Goal: Task Accomplishment & Management: Manage account settings

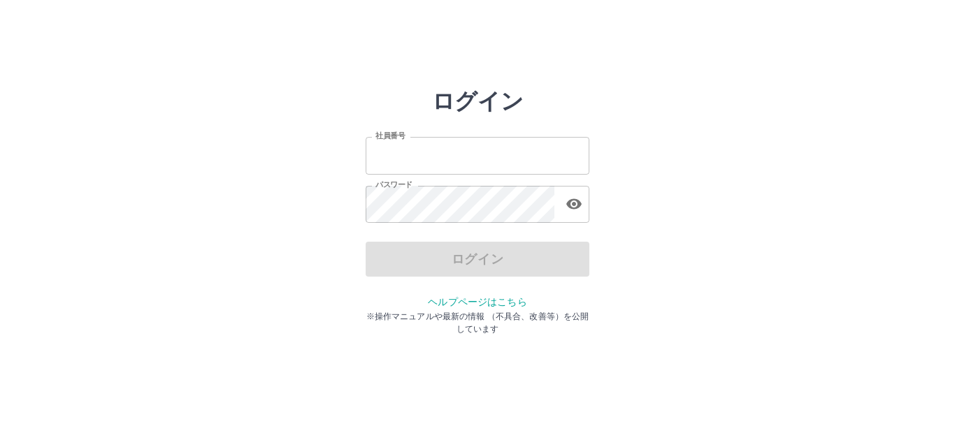
type input "*******"
click at [493, 157] on input "*******" at bounding box center [478, 155] width 224 height 37
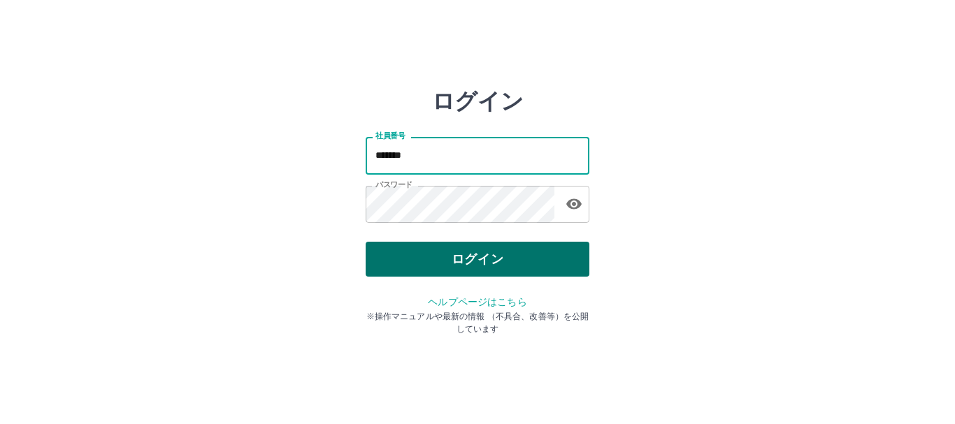
click at [520, 266] on button "ログイン" at bounding box center [478, 259] width 224 height 35
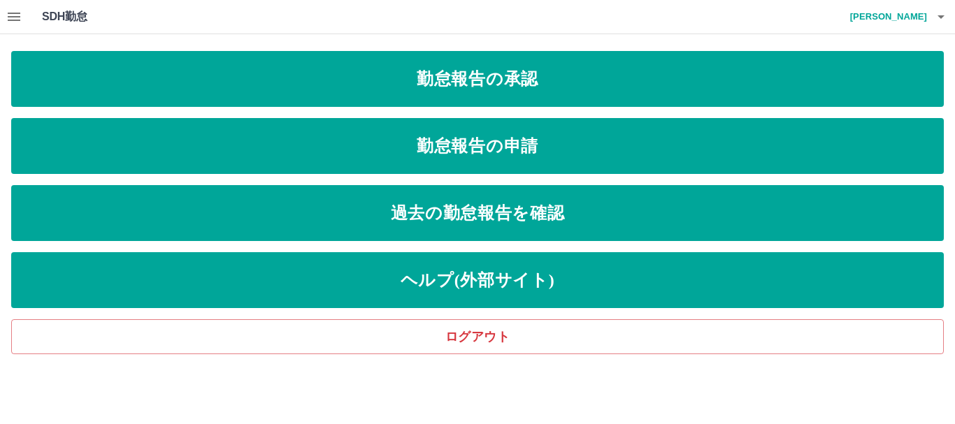
click at [17, 21] on icon "button" at bounding box center [14, 17] width 13 height 8
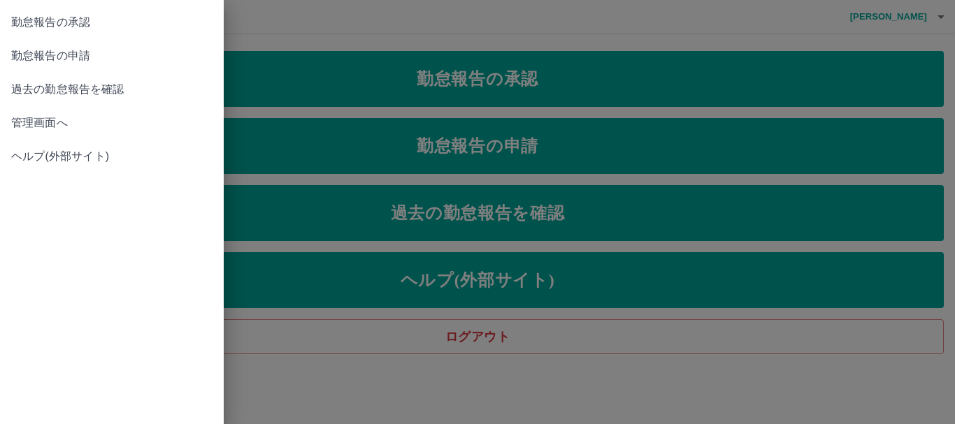
click at [59, 123] on span "管理画面へ" at bounding box center [111, 123] width 201 height 17
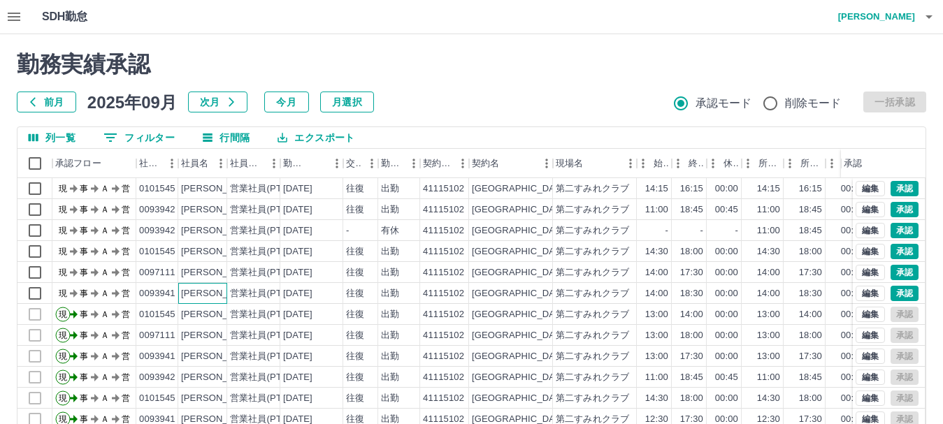
click at [196, 294] on div "[PERSON_NAME]" at bounding box center [219, 293] width 76 height 13
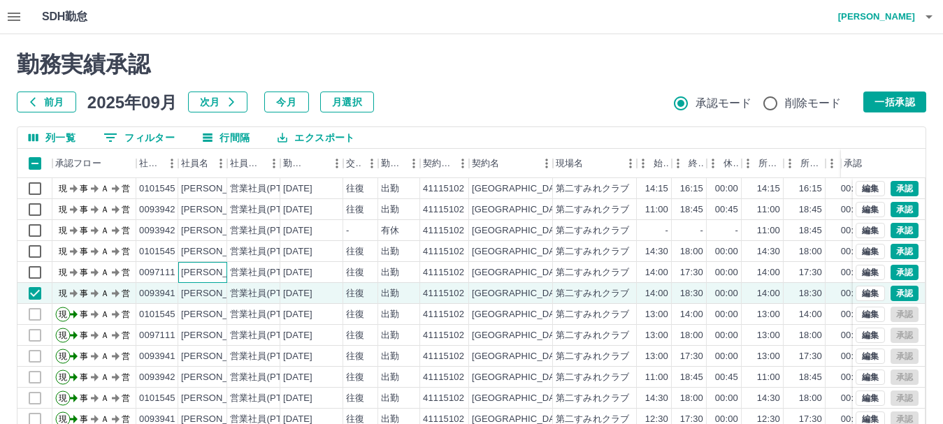
click at [199, 277] on div "[PERSON_NAME]" at bounding box center [219, 272] width 76 height 13
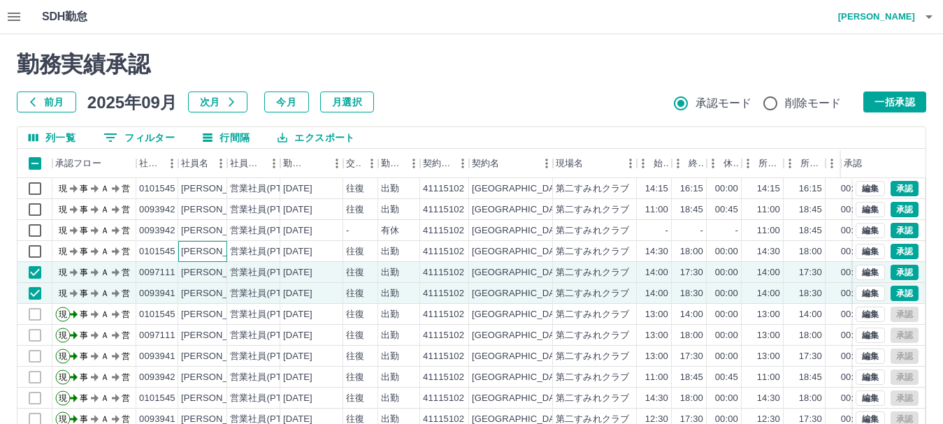
click at [208, 251] on div "[PERSON_NAME]" at bounding box center [219, 251] width 76 height 13
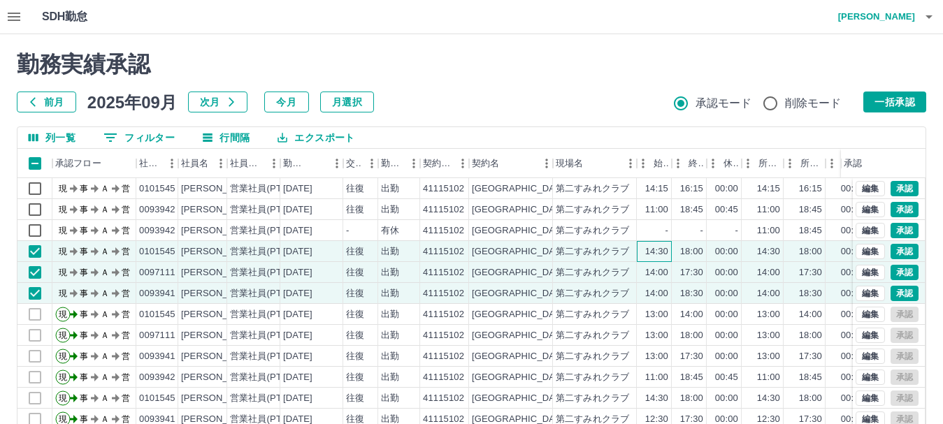
click at [662, 252] on div "14:30" at bounding box center [656, 251] width 23 height 13
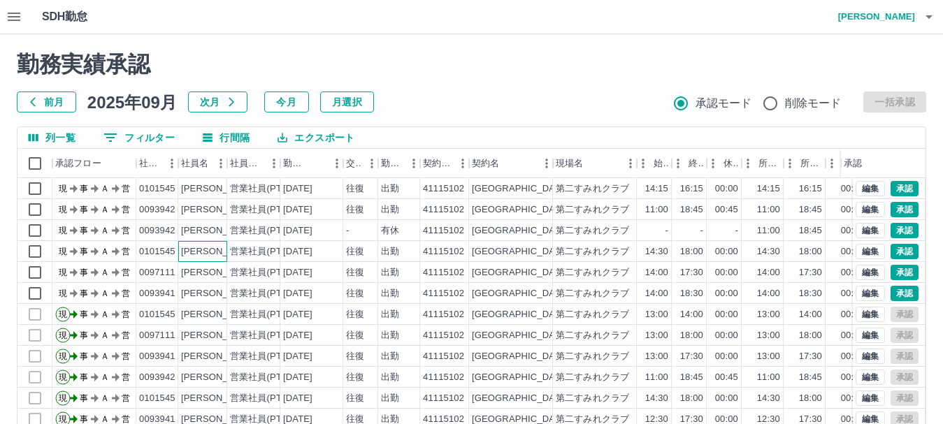
click at [214, 246] on div "[PERSON_NAME]" at bounding box center [219, 251] width 76 height 13
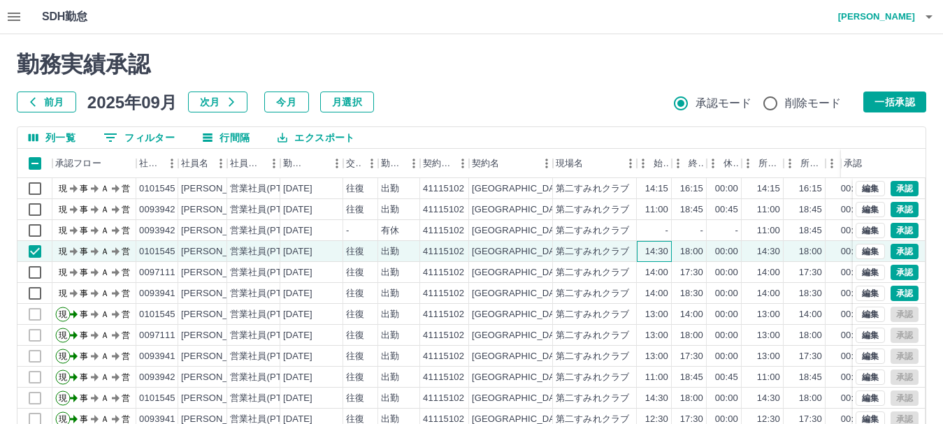
click at [650, 251] on div "14:30" at bounding box center [656, 251] width 23 height 13
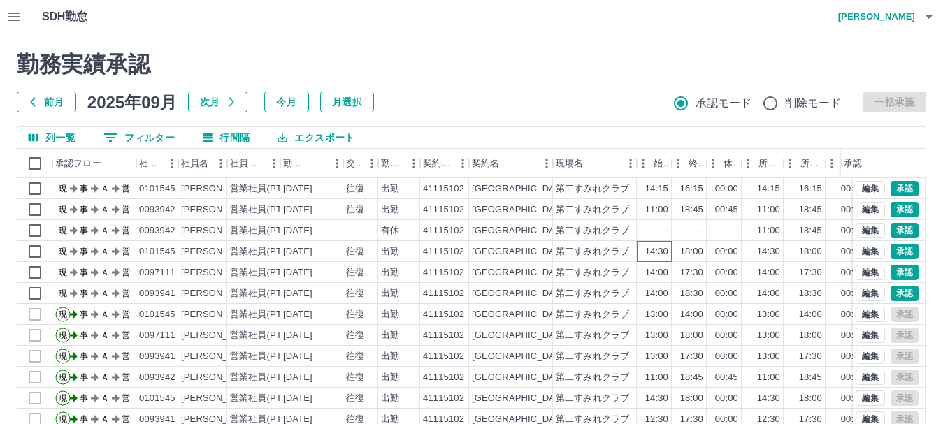
click at [652, 249] on div "14:30" at bounding box center [656, 251] width 23 height 13
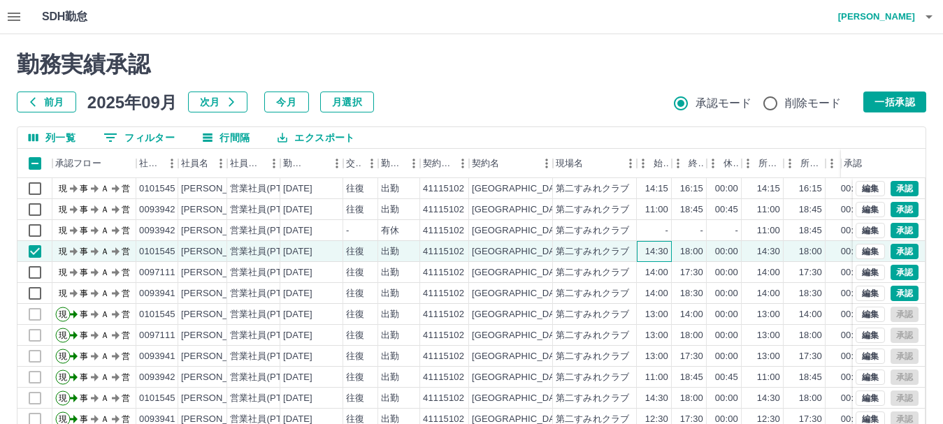
click at [652, 249] on div "14:30" at bounding box center [656, 251] width 23 height 13
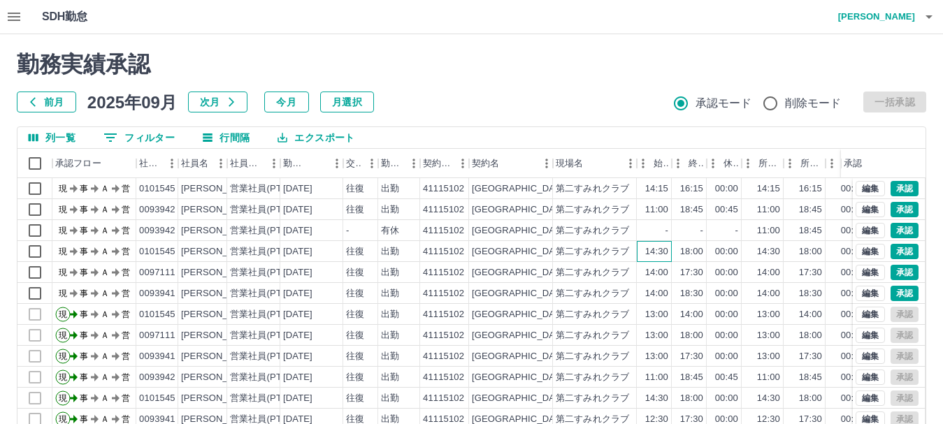
click at [656, 254] on div "14:30" at bounding box center [656, 251] width 23 height 13
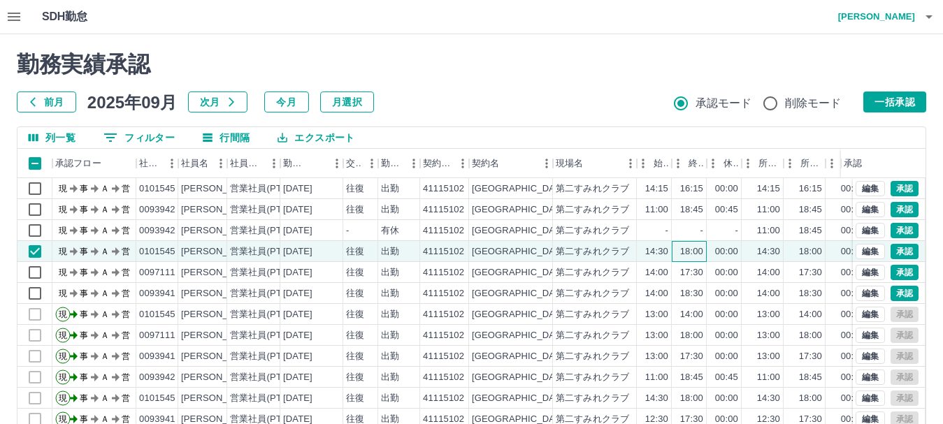
click at [693, 255] on div "18:00" at bounding box center [691, 251] width 23 height 13
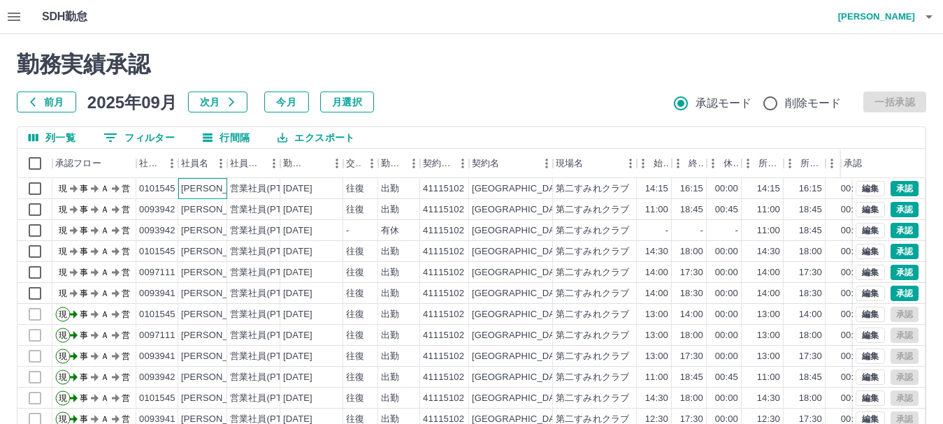
click at [201, 188] on div "[PERSON_NAME]" at bounding box center [219, 188] width 76 height 13
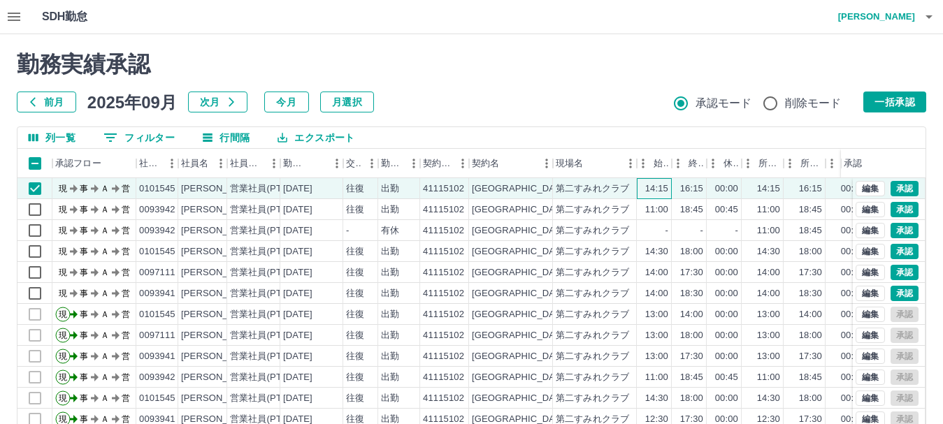
drag, startPoint x: 659, startPoint y: 187, endPoint x: 644, endPoint y: 201, distance: 20.3
click at [659, 188] on div "14:15" at bounding box center [656, 188] width 23 height 13
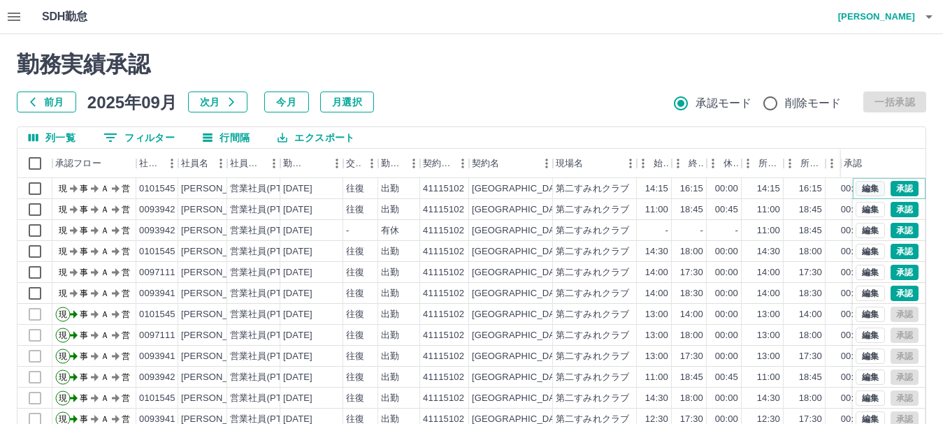
click at [864, 188] on button "編集" at bounding box center [869, 188] width 29 height 15
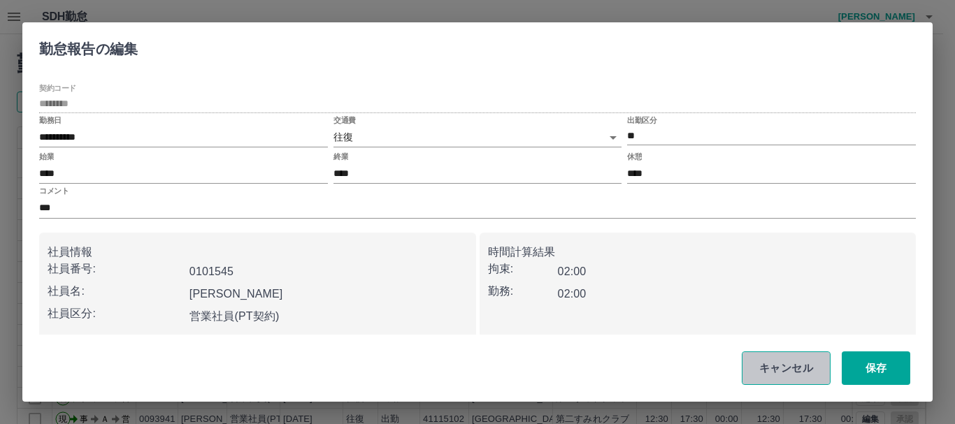
click at [800, 367] on button "キャンセル" at bounding box center [785, 369] width 89 height 34
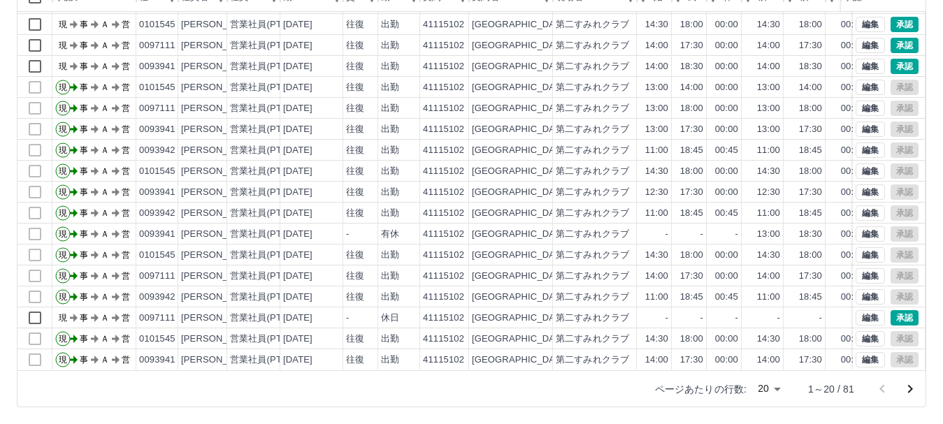
scroll to position [73, 0]
click at [779, 390] on body "SDH勤怠 渡邊　由紀 勤務実績承認 前月 2025年09月 次月 今月 月選択 承認モード 削除モード 一括承認 列一覧 0 フィルター 行間隔 エクスポー…" at bounding box center [471, 129] width 943 height 591
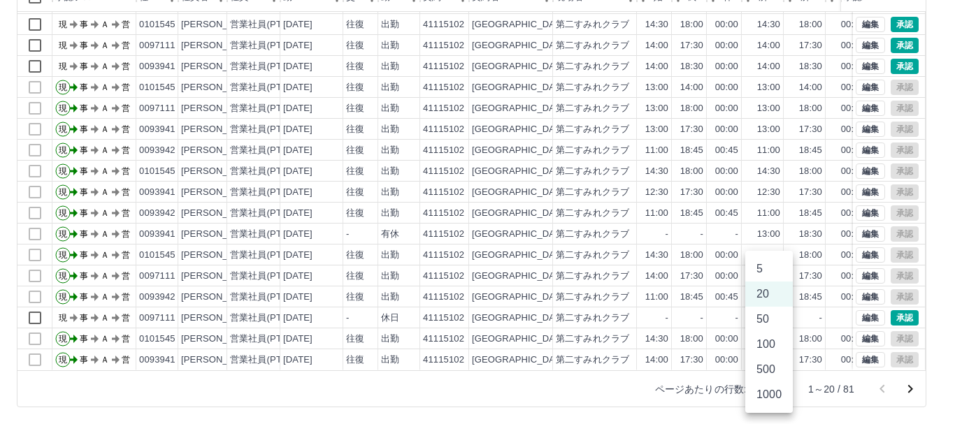
click at [774, 395] on li "1000" at bounding box center [769, 394] width 48 height 25
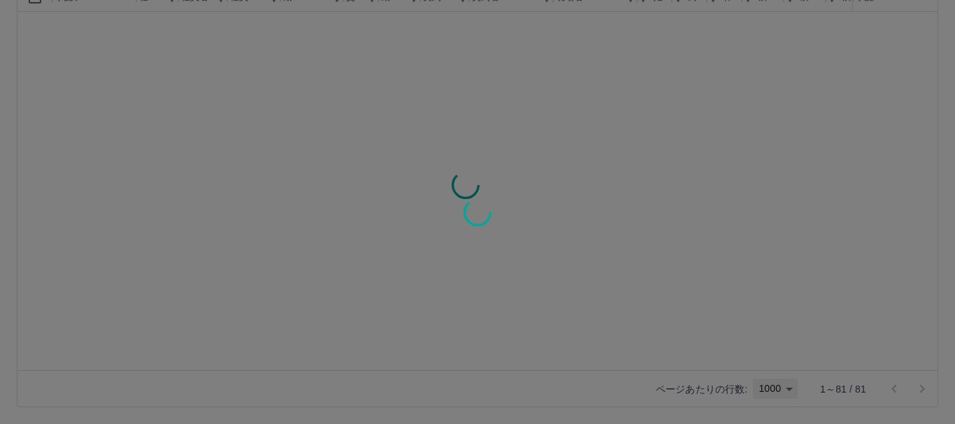
type input "****"
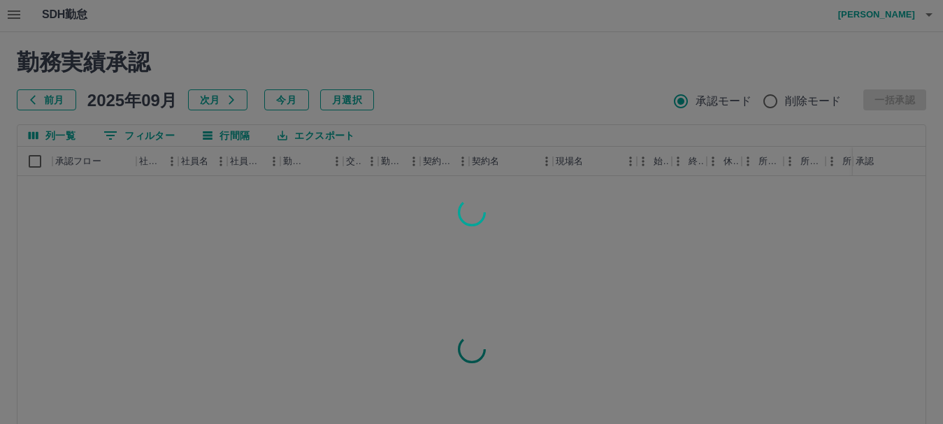
scroll to position [0, 0]
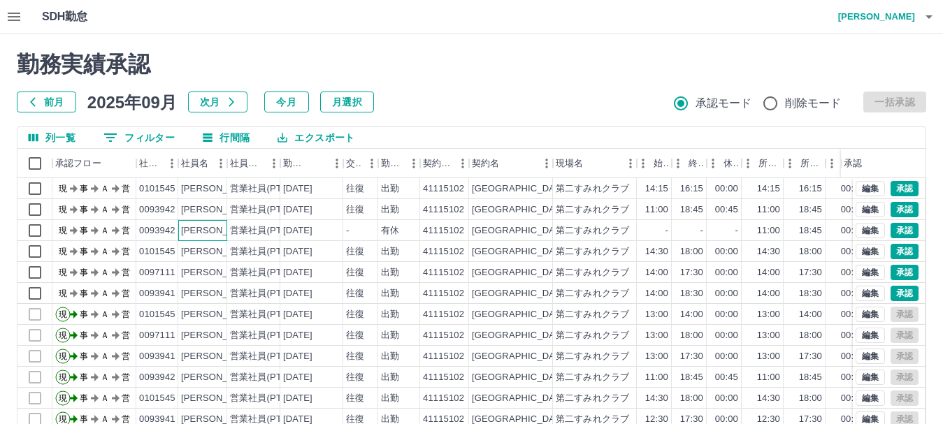
click at [201, 231] on div "[PERSON_NAME]" at bounding box center [219, 230] width 76 height 13
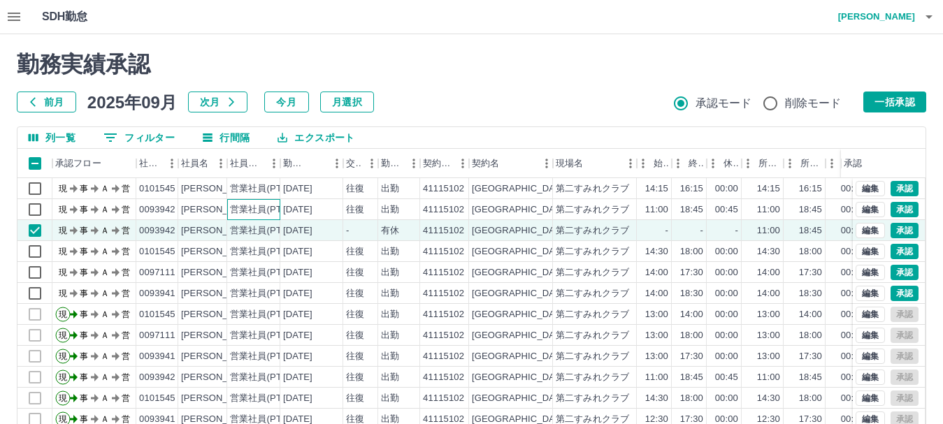
click at [244, 208] on div "営業社員(PT契約)" at bounding box center [266, 209] width 73 height 13
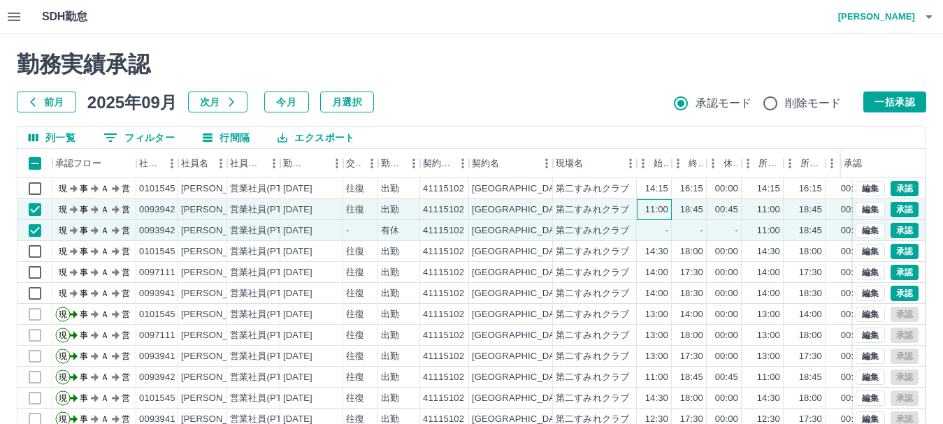
click at [642, 203] on div "11:00" at bounding box center [654, 209] width 35 height 21
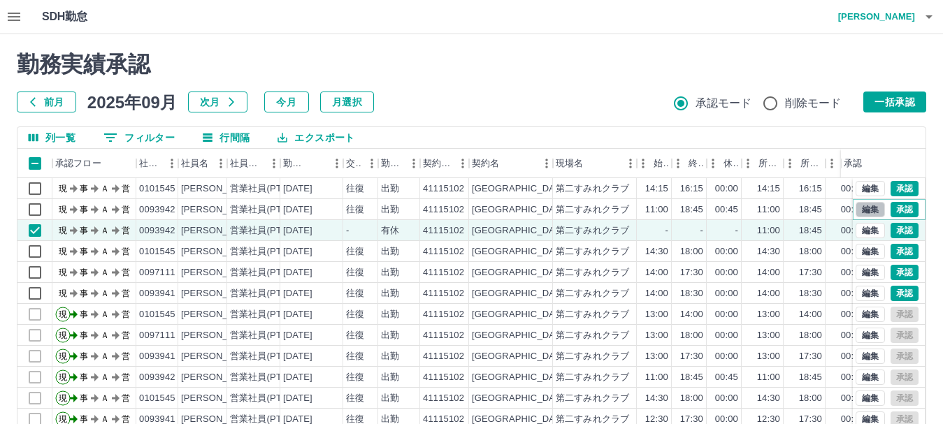
click at [859, 208] on button "編集" at bounding box center [869, 209] width 29 height 15
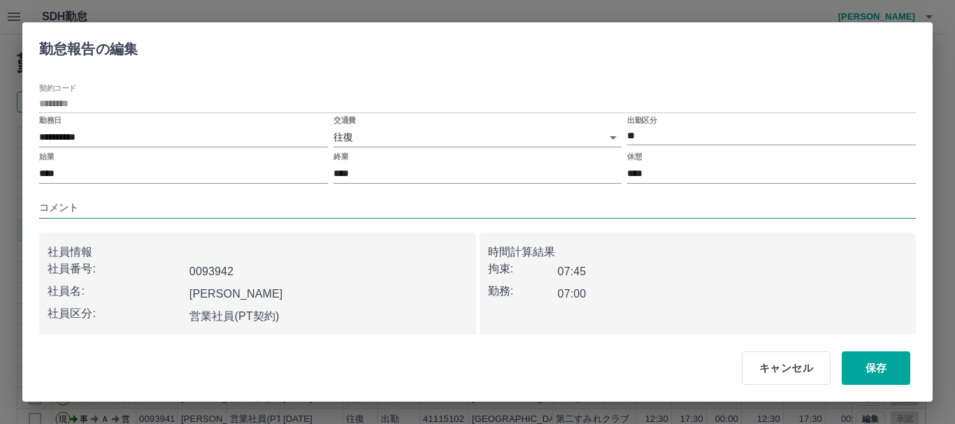
click at [307, 198] on div "コメント" at bounding box center [477, 202] width 876 height 31
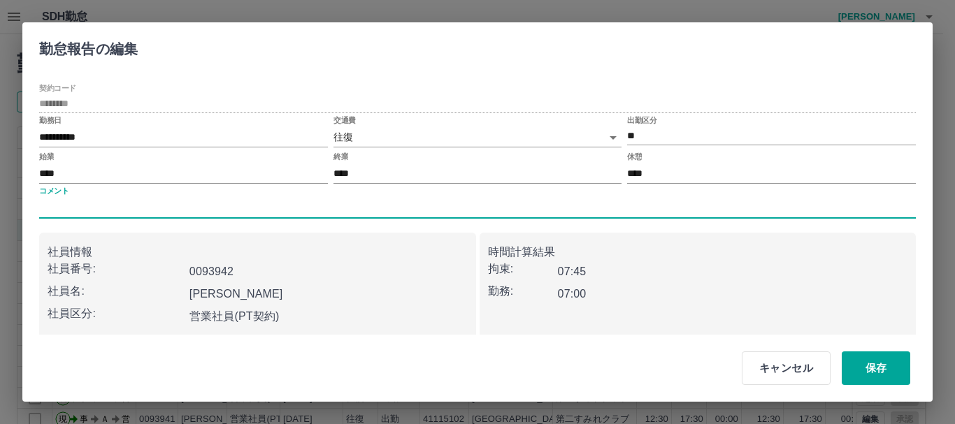
click at [295, 207] on input "コメント" at bounding box center [477, 208] width 876 height 20
type input "***"
click at [878, 377] on button "保存" at bounding box center [875, 369] width 68 height 34
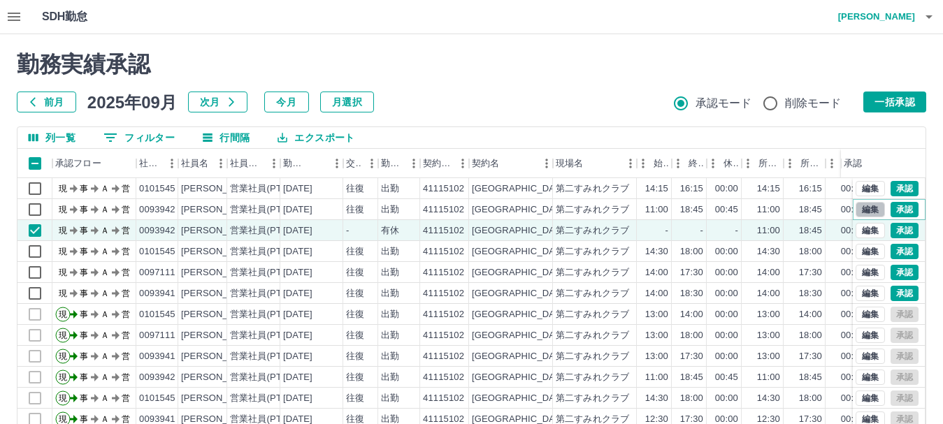
click at [860, 210] on button "編集" at bounding box center [869, 209] width 29 height 15
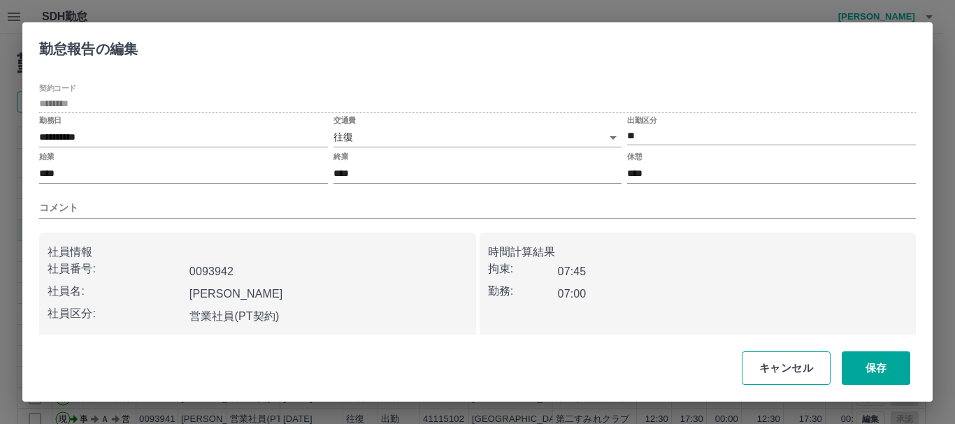
click at [786, 367] on button "キャンセル" at bounding box center [785, 369] width 89 height 34
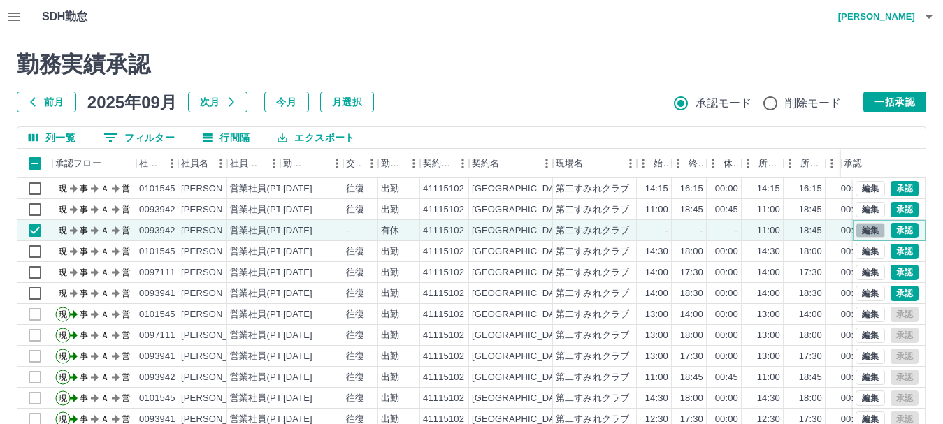
click at [858, 232] on button "編集" at bounding box center [869, 230] width 29 height 15
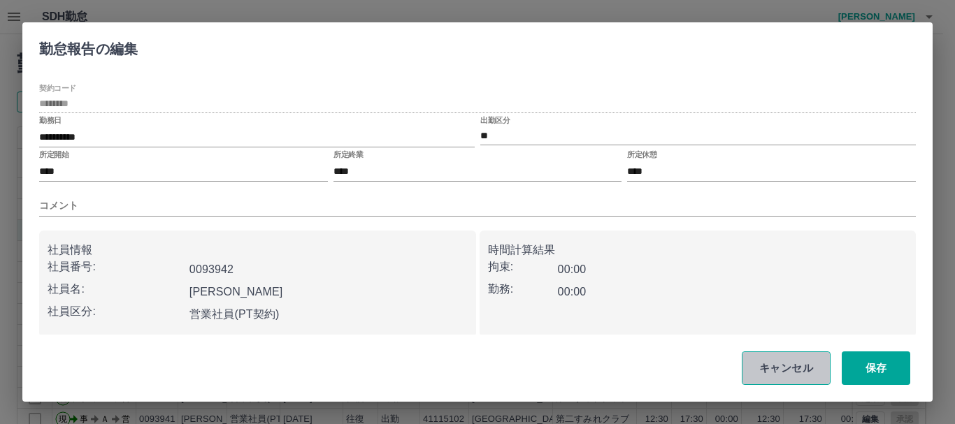
click at [795, 372] on button "キャンセル" at bounding box center [785, 369] width 89 height 34
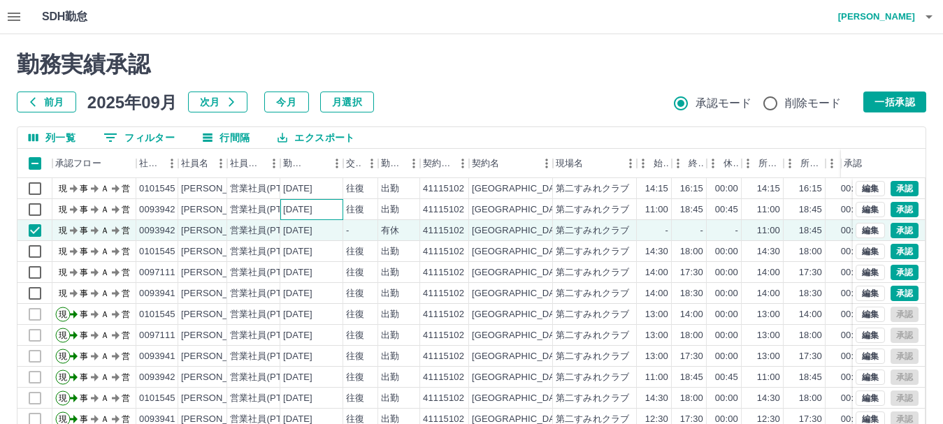
click at [305, 206] on div "[DATE]" at bounding box center [297, 209] width 29 height 13
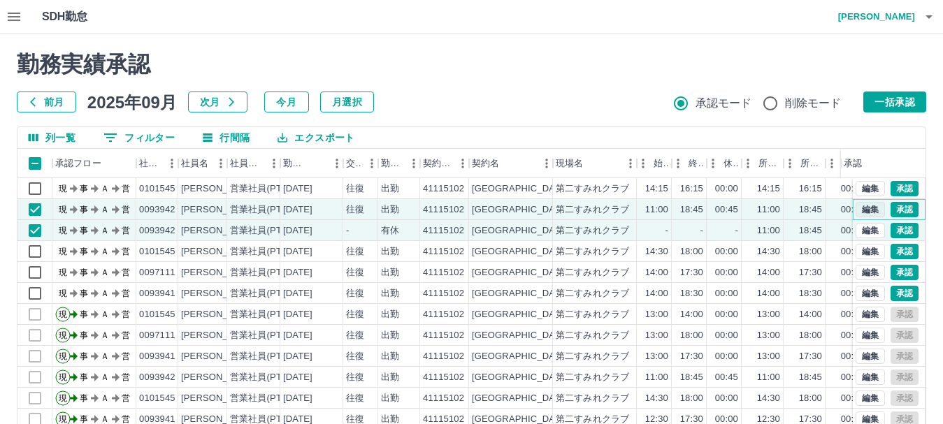
click at [855, 208] on button "編集" at bounding box center [869, 209] width 29 height 15
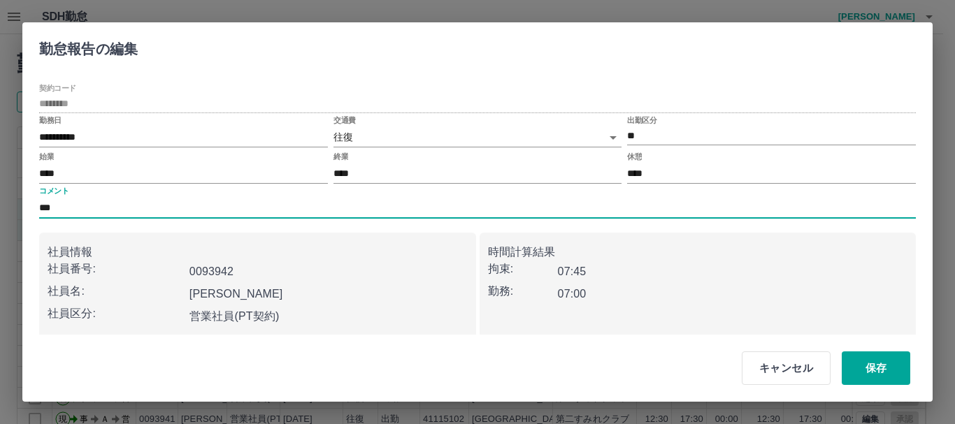
click at [63, 213] on input "***" at bounding box center [477, 208] width 876 height 20
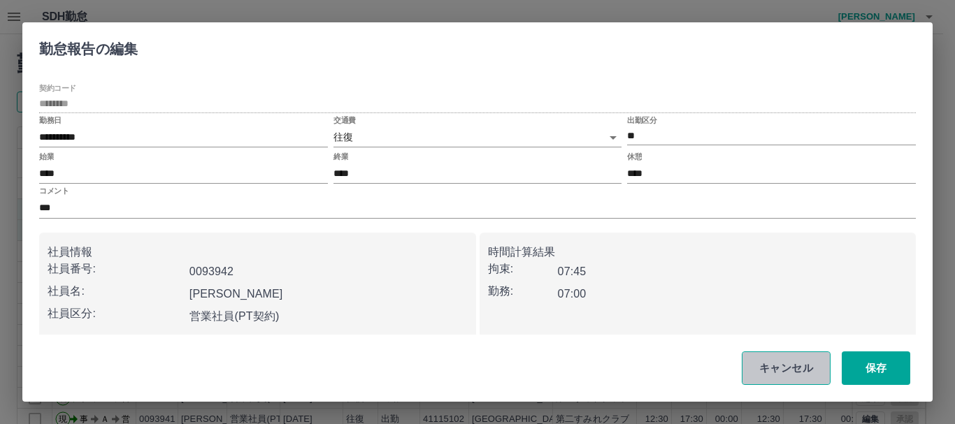
click at [814, 373] on button "キャンセル" at bounding box center [785, 369] width 89 height 34
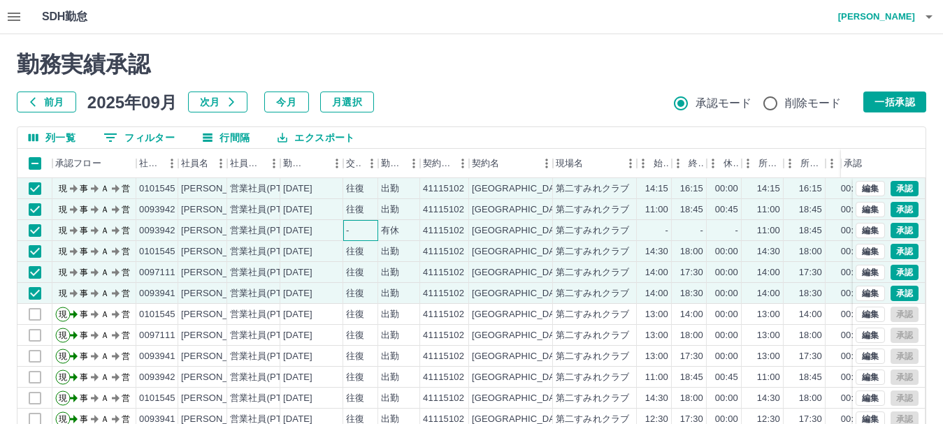
click at [358, 235] on div "-" at bounding box center [360, 230] width 35 height 21
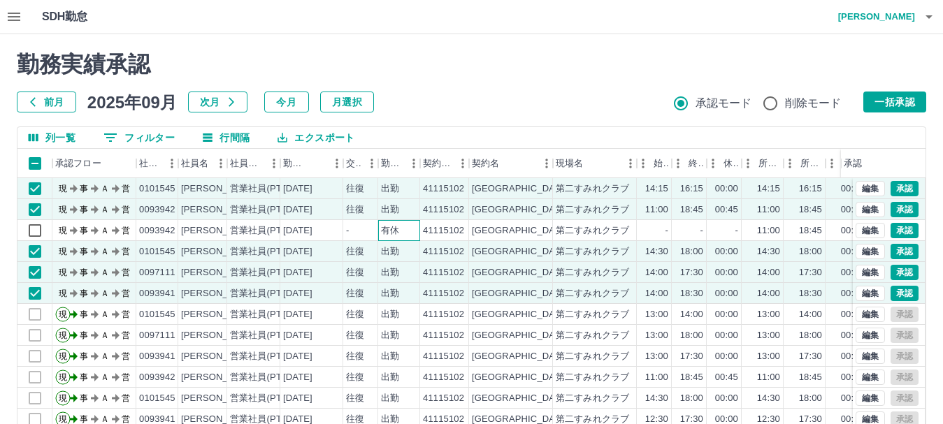
click at [392, 233] on div "有休" at bounding box center [390, 230] width 18 height 13
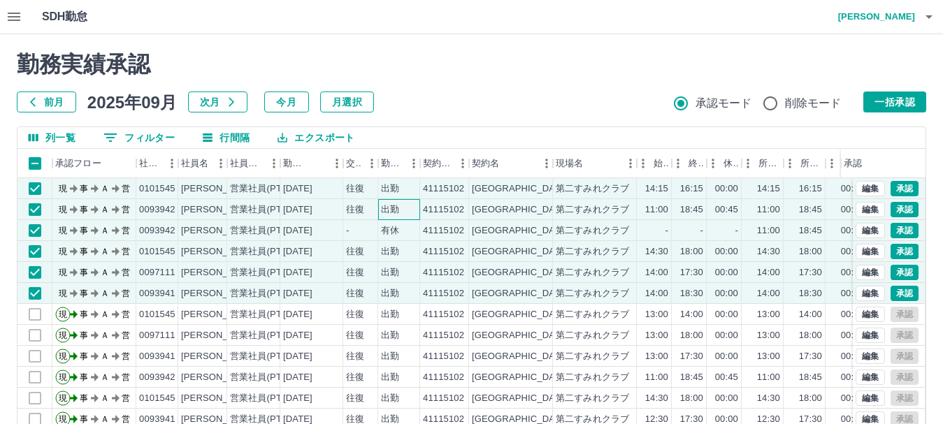
click at [393, 210] on div "出勤" at bounding box center [390, 209] width 18 height 13
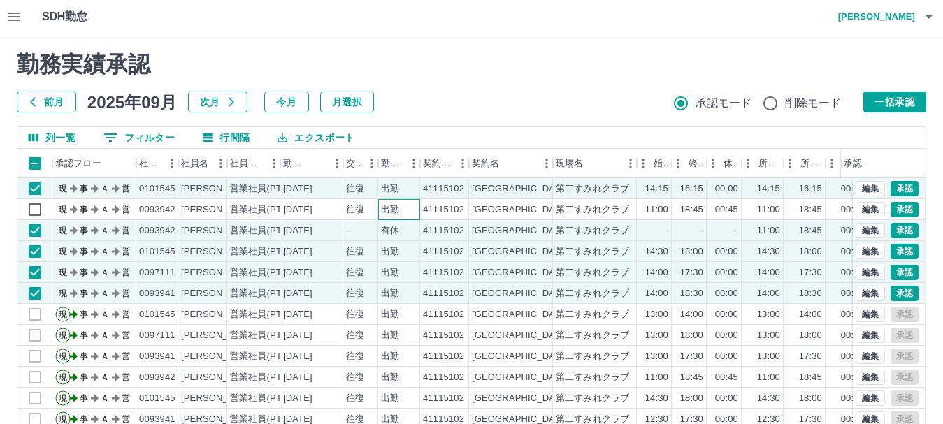
click at [393, 210] on div "出勤" at bounding box center [390, 209] width 18 height 13
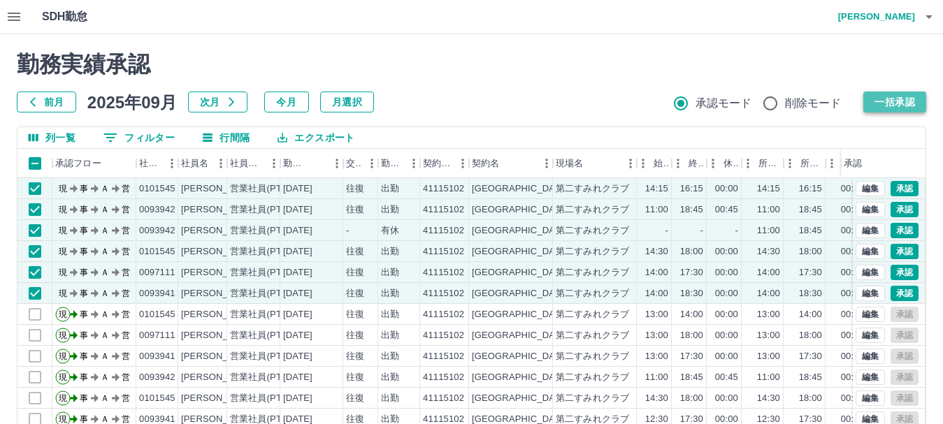
click at [887, 99] on button "一括承認" at bounding box center [894, 102] width 63 height 21
click at [886, 103] on button "一括承認" at bounding box center [894, 102] width 63 height 21
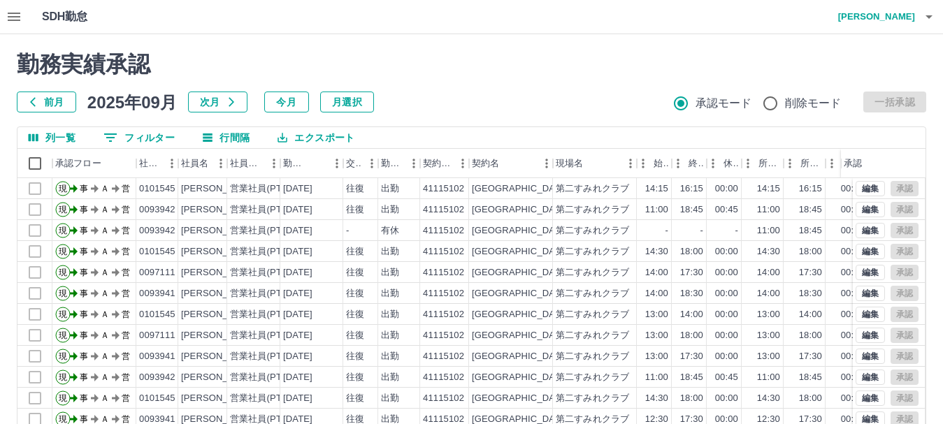
click at [929, 17] on icon "button" at bounding box center [928, 16] width 7 height 3
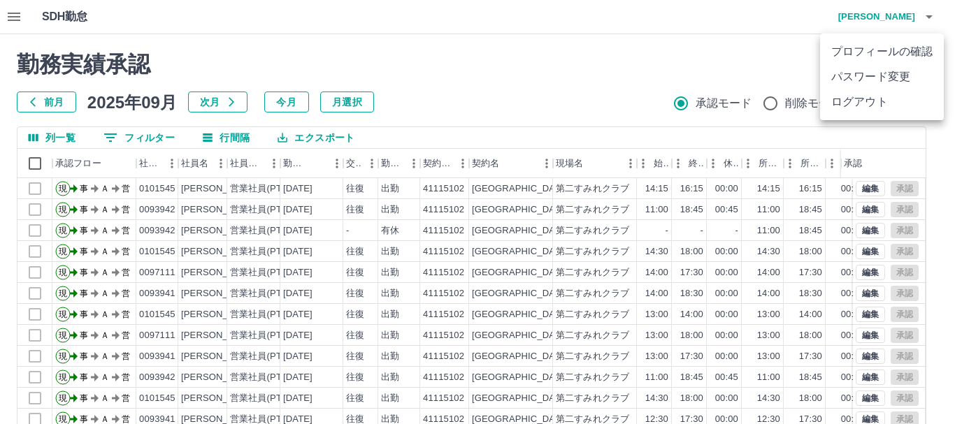
click at [893, 101] on li "ログアウト" at bounding box center [882, 101] width 124 height 25
